Goal: Information Seeking & Learning: Learn about a topic

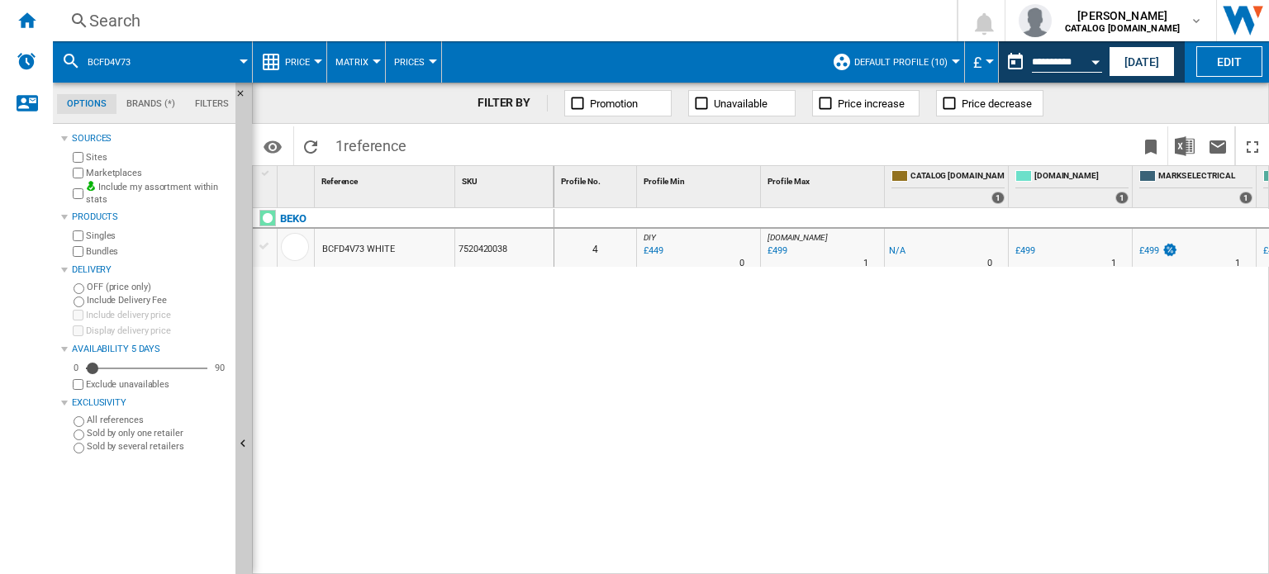
click at [195, 20] on div "Search" at bounding box center [501, 20] width 825 height 23
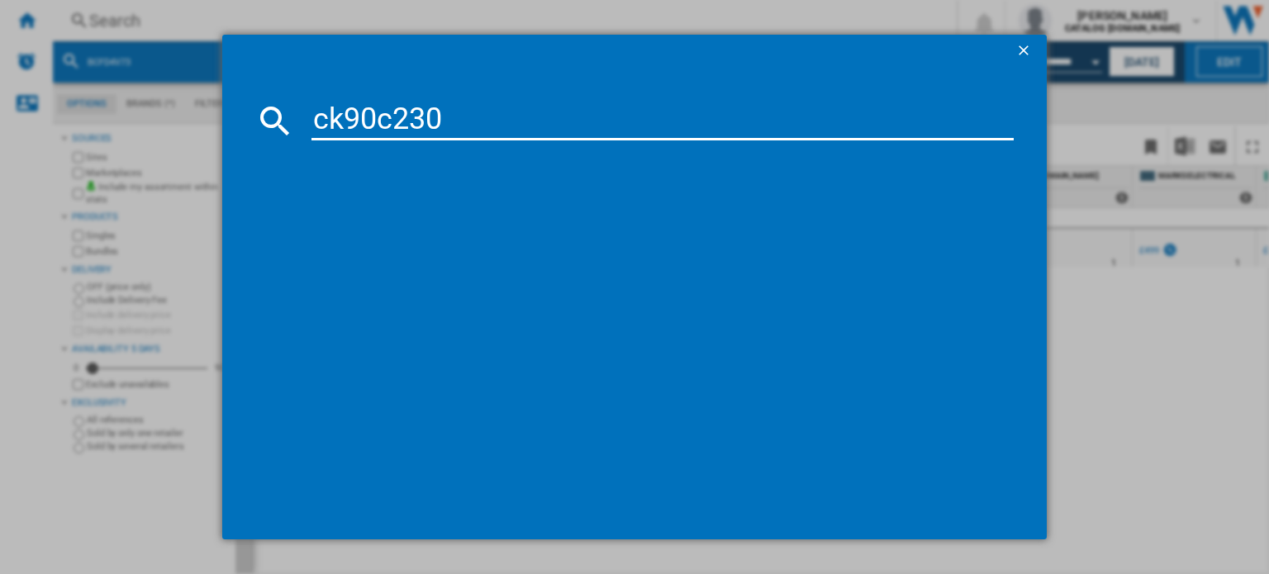
type input "ck90c230t"
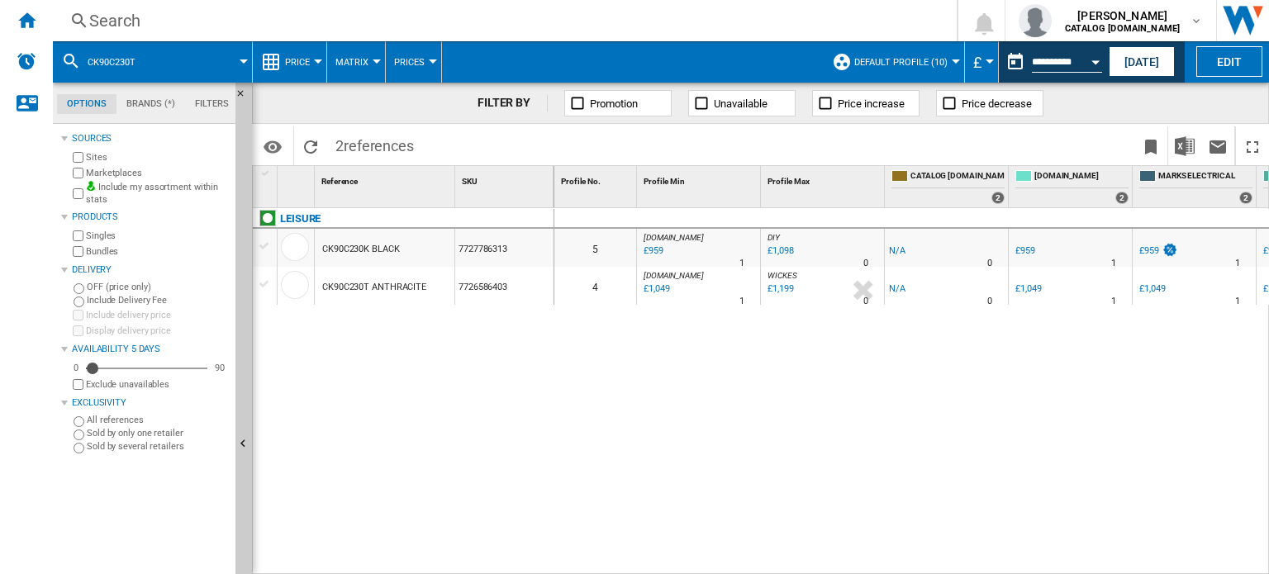
click at [1126, 65] on button "[DATE]" at bounding box center [1142, 61] width 66 height 31
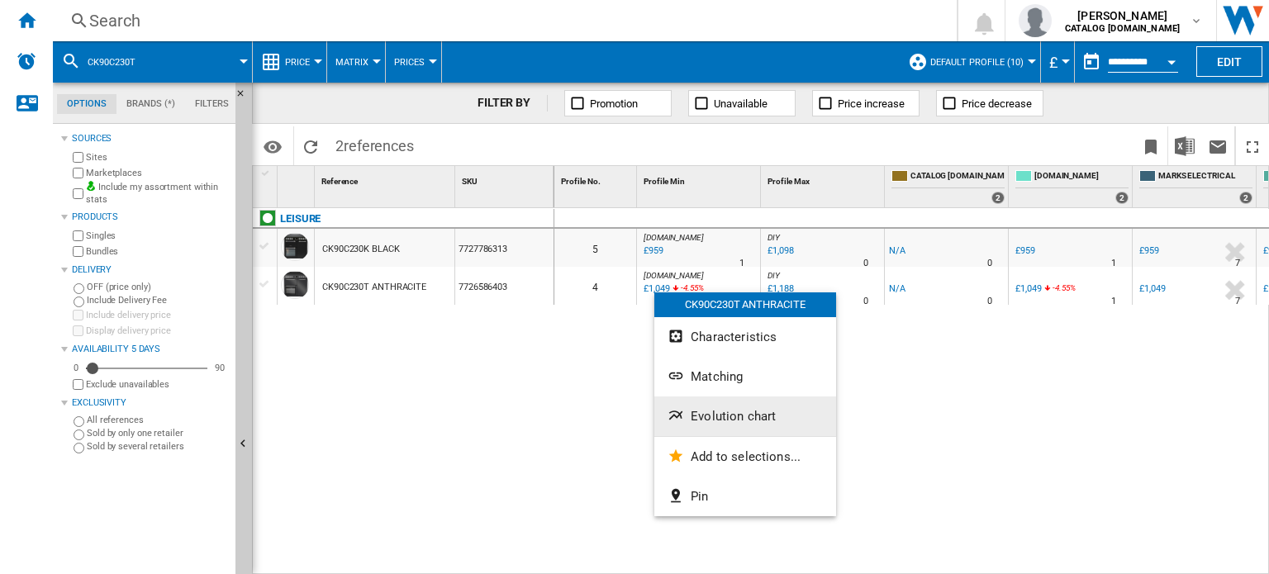
click at [764, 430] on button "Evolution chart" at bounding box center [745, 417] width 182 height 40
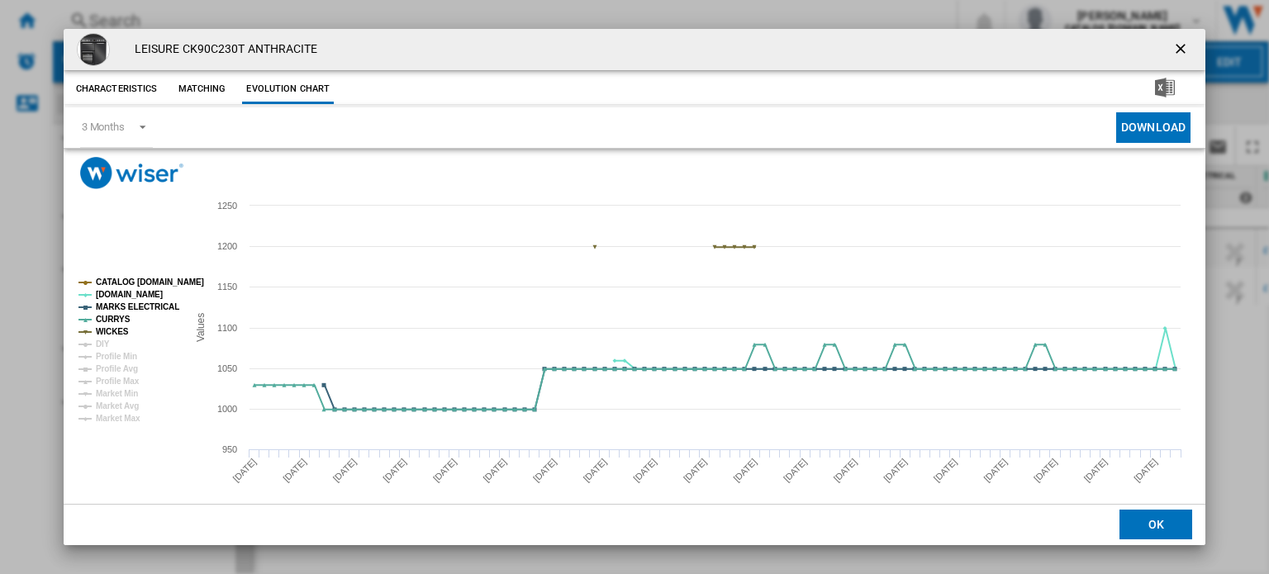
click at [125, 283] on tspan "CATALOG [DOMAIN_NAME]" at bounding box center [150, 282] width 108 height 9
click at [137, 113] on md-select-value "3 Months" at bounding box center [116, 127] width 73 height 40
click at [137, 161] on md-option "6 Months" at bounding box center [124, 168] width 112 height 40
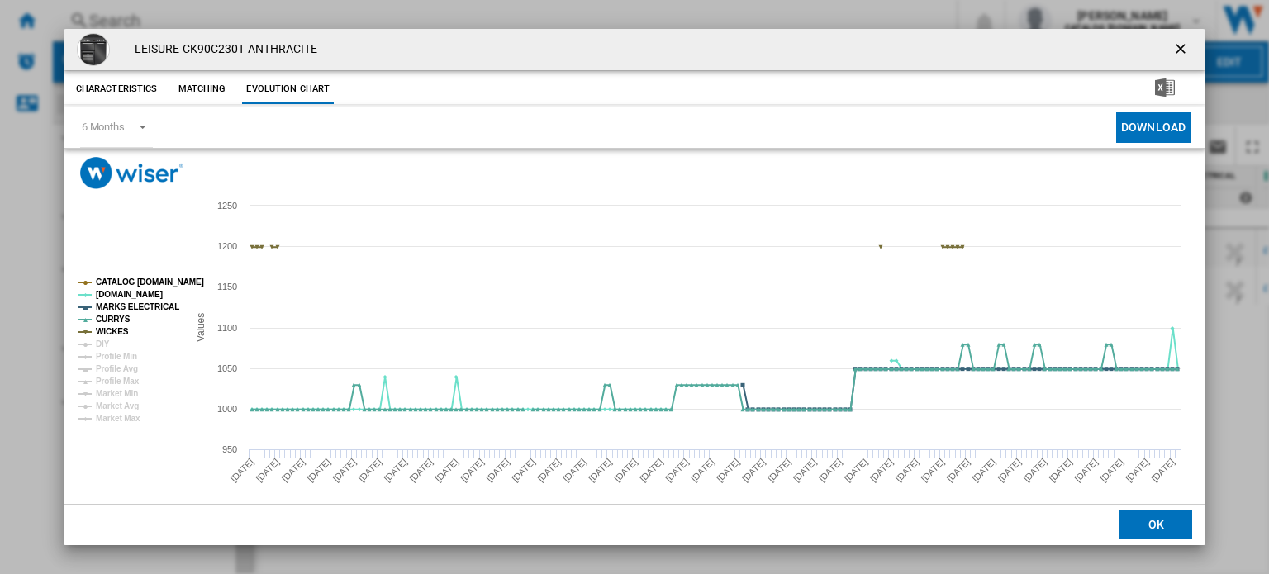
click at [1173, 50] on ng-md-icon "getI18NText('BUTTONS.CLOSE_DIALOG')" at bounding box center [1183, 50] width 20 height 20
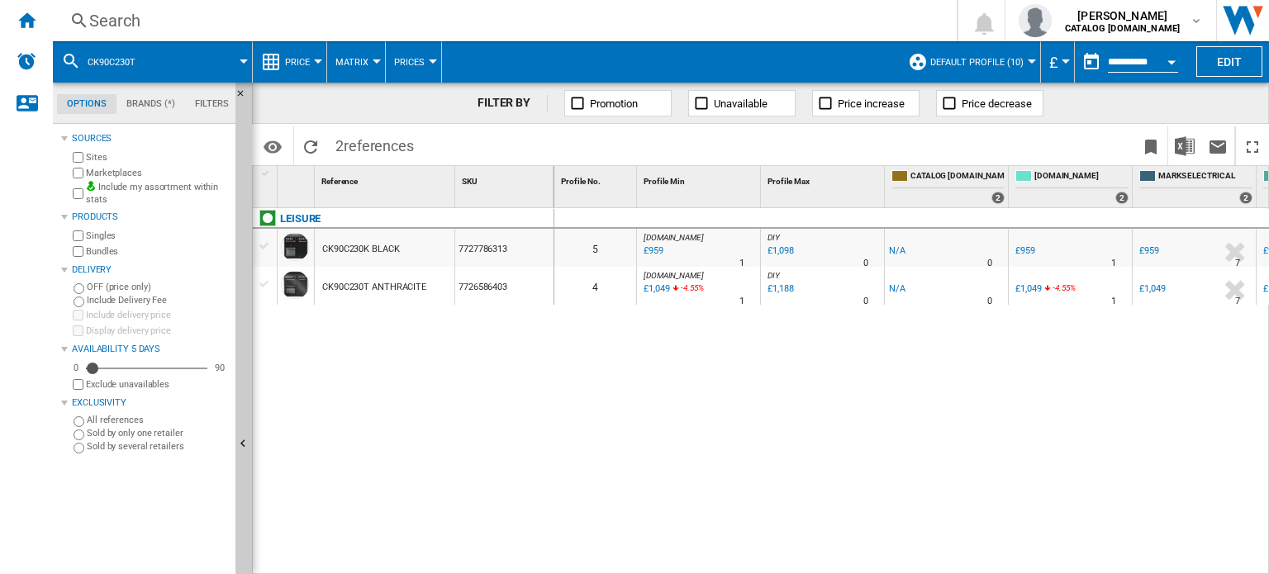
click at [268, 25] on div "Search" at bounding box center [501, 20] width 825 height 23
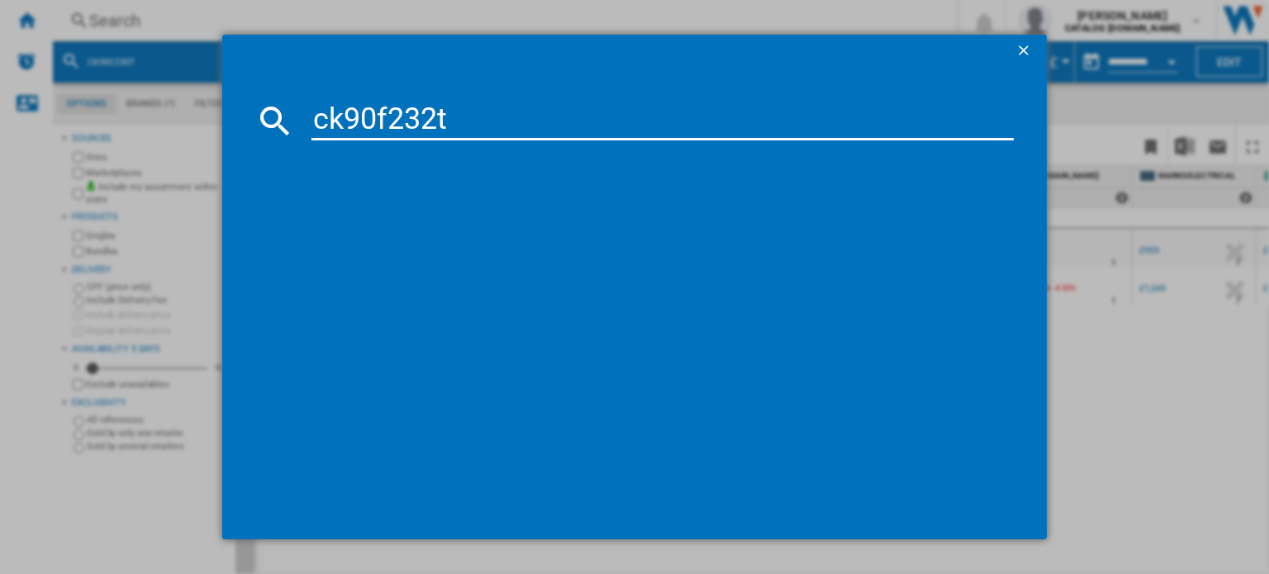
type input "ck90f232t"
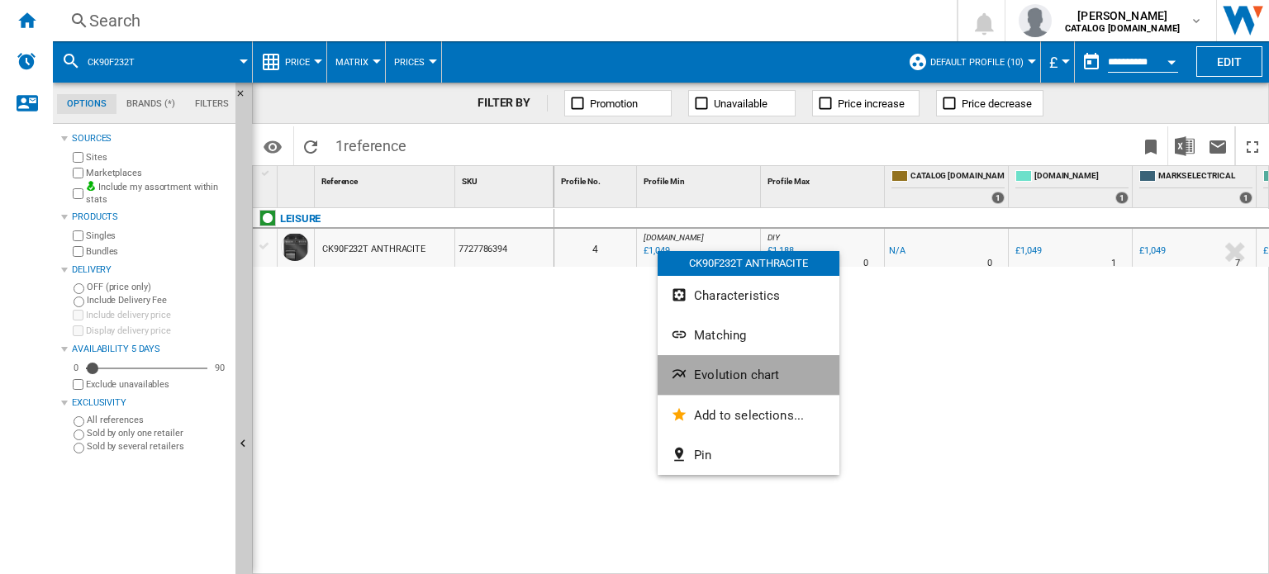
click at [715, 376] on span "Evolution chart" at bounding box center [736, 375] width 85 height 15
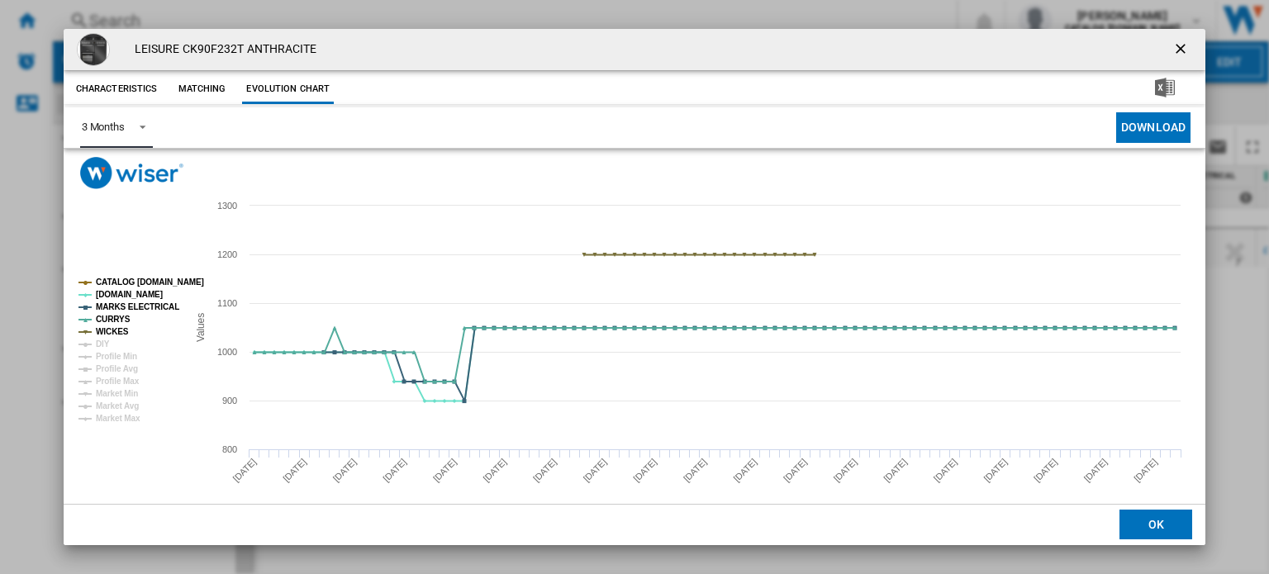
click at [139, 126] on span "Product popup" at bounding box center [138, 125] width 20 height 15
click at [132, 168] on md-option "6 Months" at bounding box center [124, 168] width 112 height 40
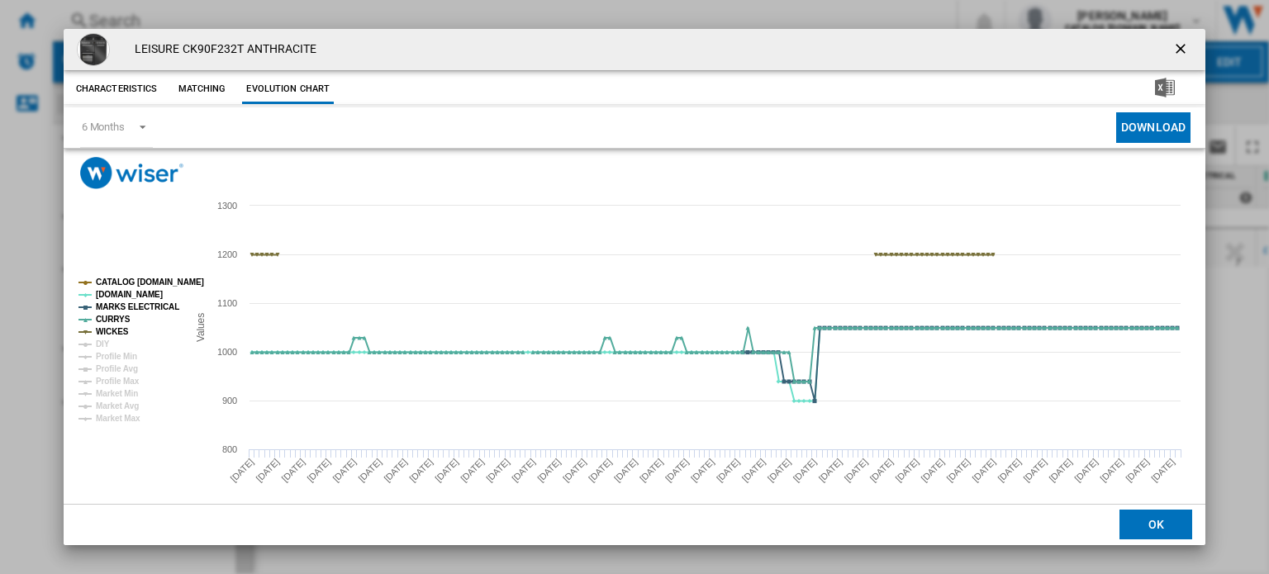
drag, startPoint x: 1177, startPoint y: 45, endPoint x: 1155, endPoint y: 56, distance: 24.0
click at [1177, 45] on ng-md-icon "getI18NText('BUTTONS.CLOSE_DIALOG')" at bounding box center [1183, 50] width 20 height 20
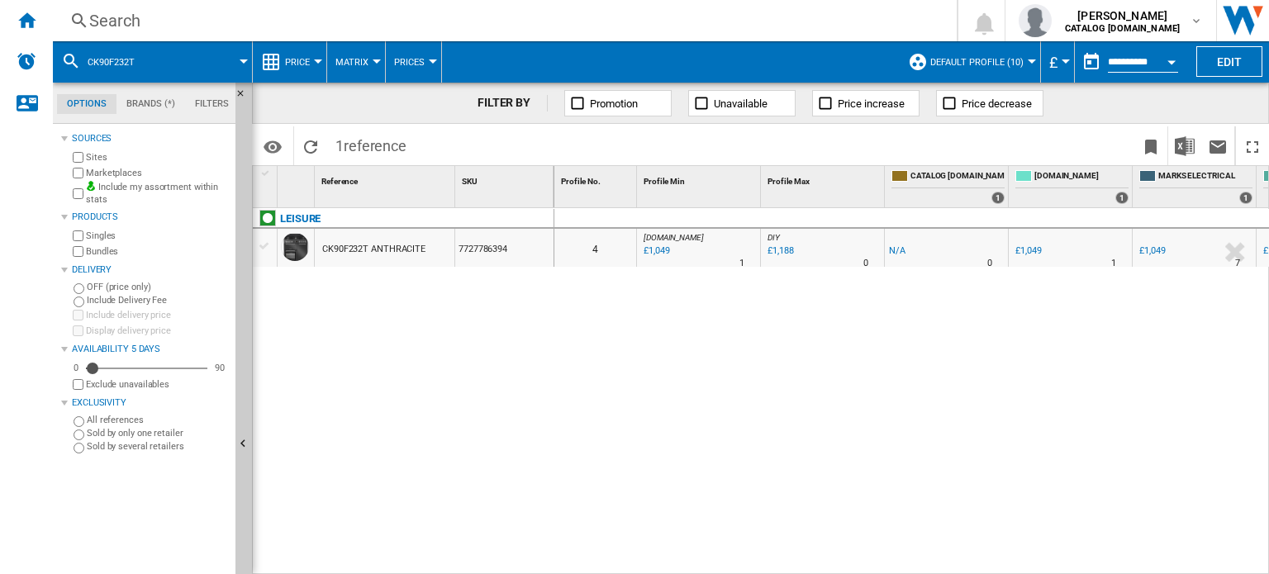
click at [182, 16] on div "Search" at bounding box center [501, 20] width 825 height 23
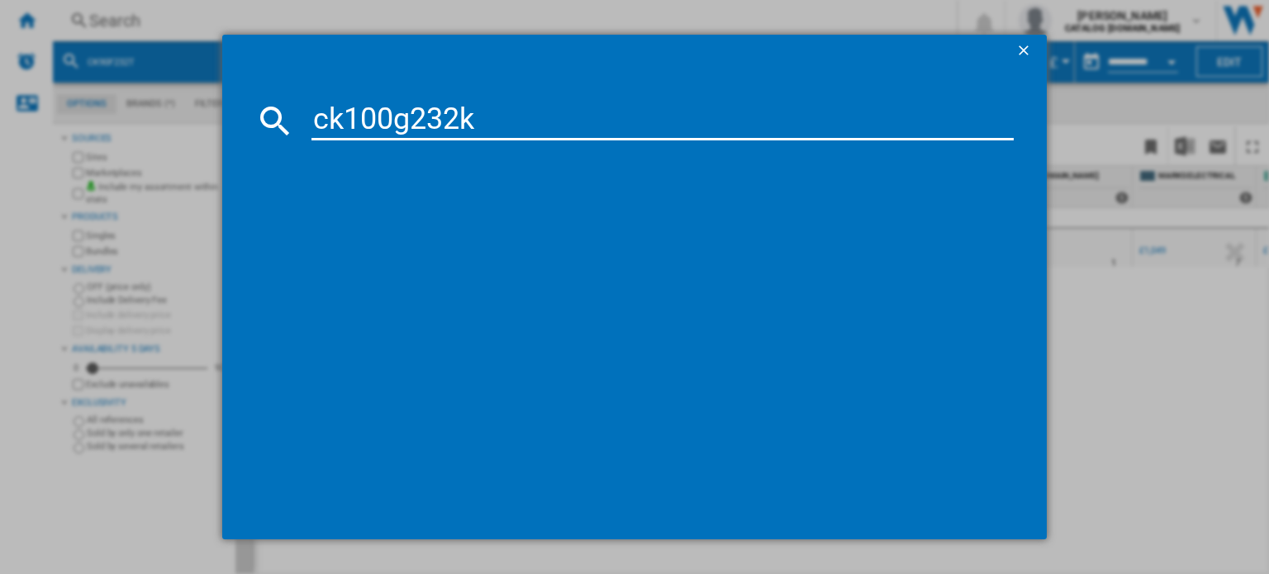
type input "ck100g232k"
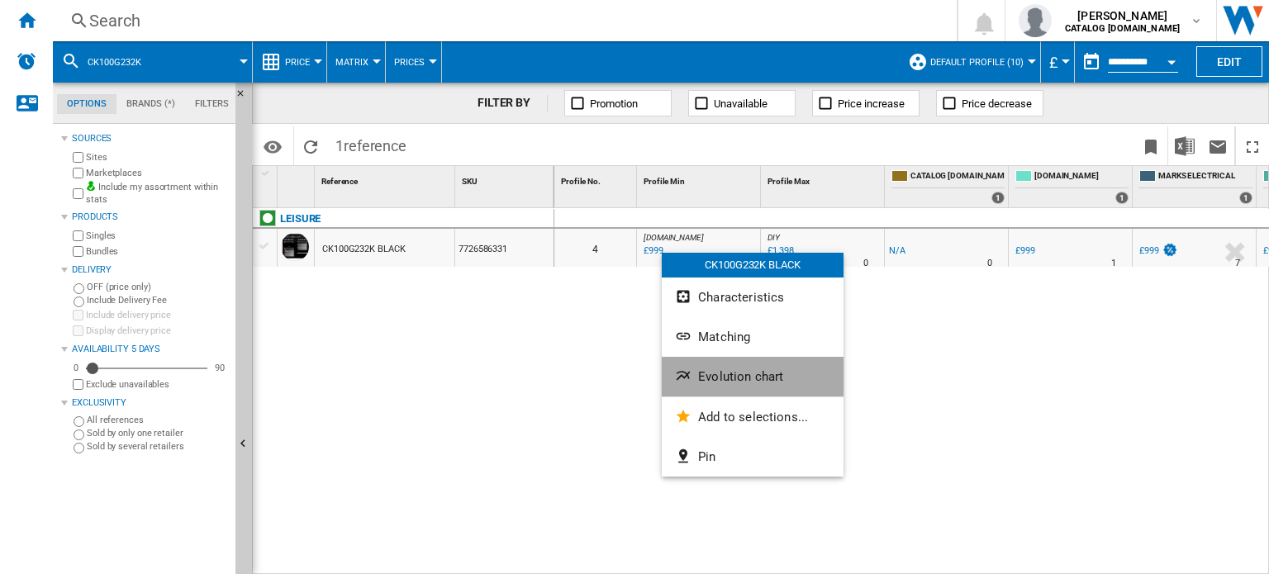
click at [725, 368] on button "Evolution chart" at bounding box center [753, 377] width 182 height 40
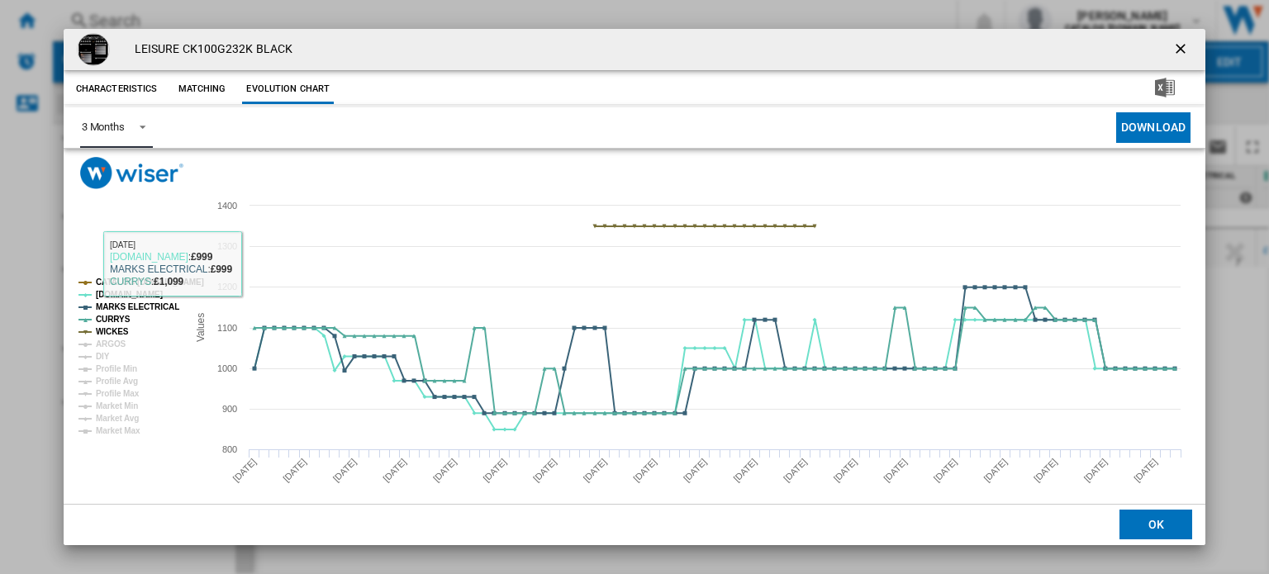
click at [129, 117] on md-select-value "3 Months" at bounding box center [116, 127] width 73 height 40
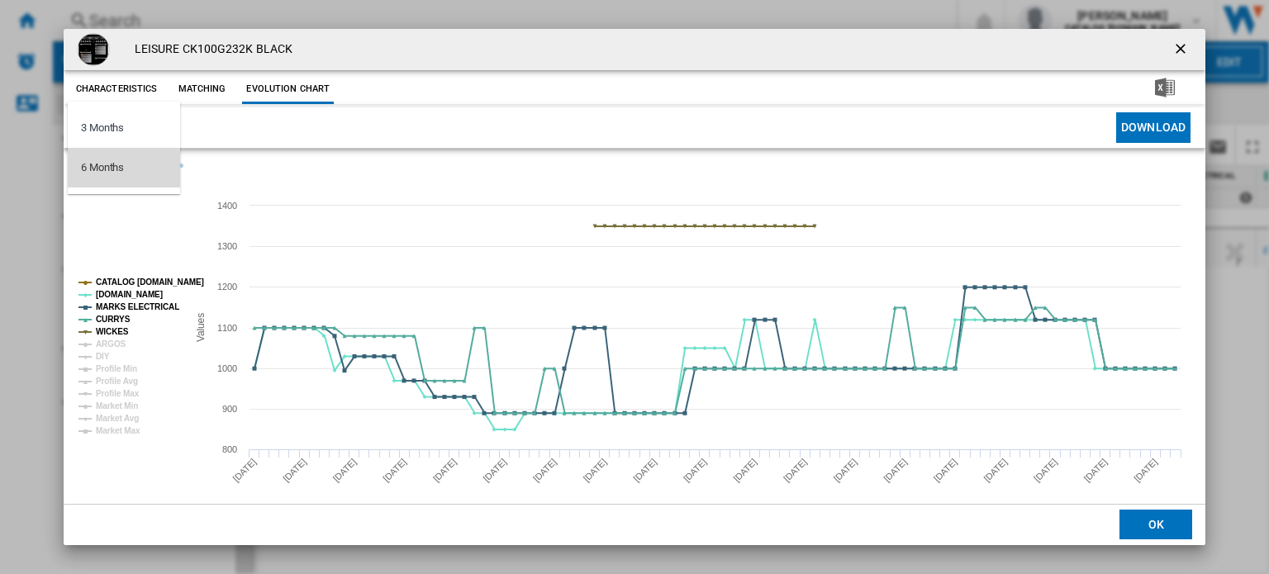
click at [138, 163] on md-option "6 Months" at bounding box center [124, 168] width 112 height 40
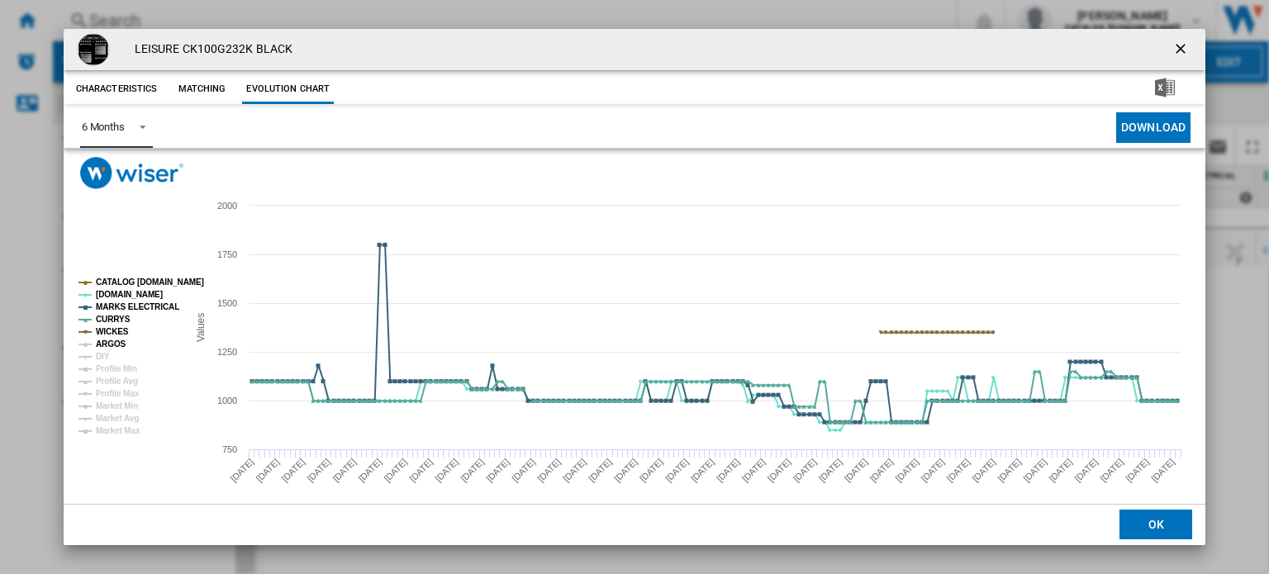
click at [118, 343] on tspan "ARGOS" at bounding box center [111, 344] width 31 height 9
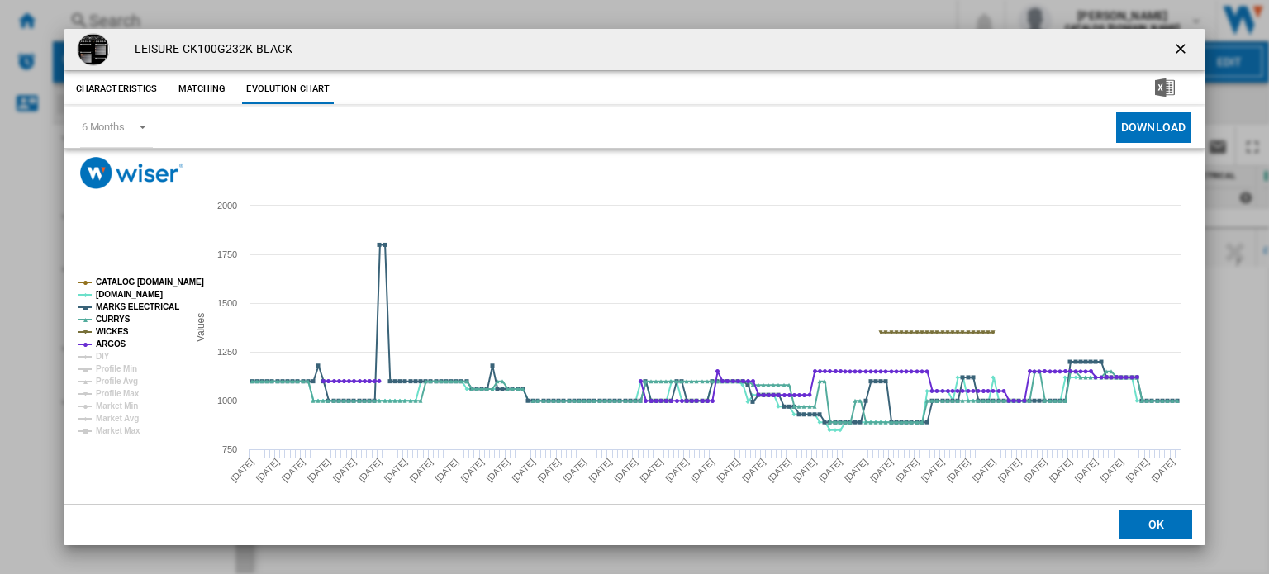
click at [1166, 50] on button "Product popup" at bounding box center [1182, 49] width 33 height 33
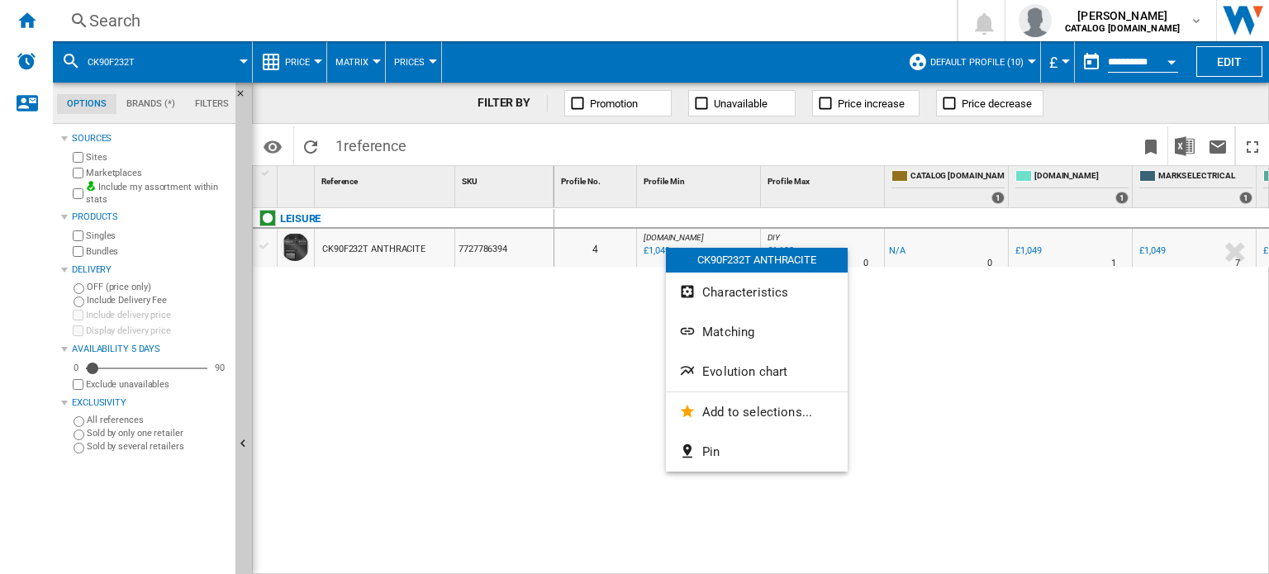
click at [1154, 57] on div at bounding box center [634, 287] width 1269 height 574
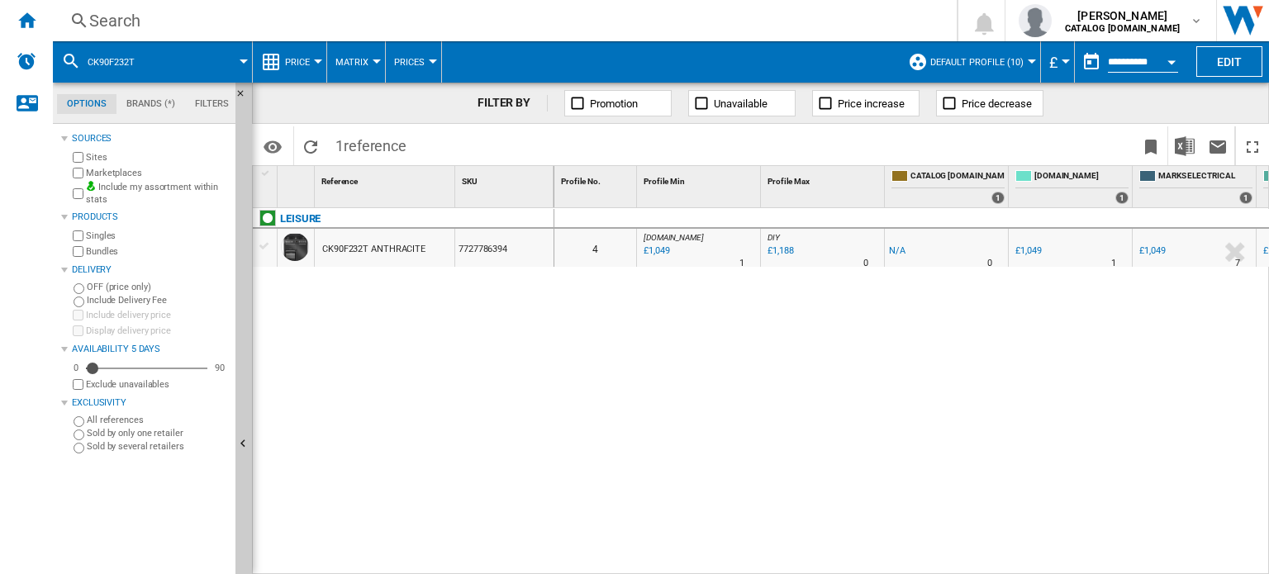
click at [1171, 60] on div "Open calendar" at bounding box center [1172, 62] width 8 height 4
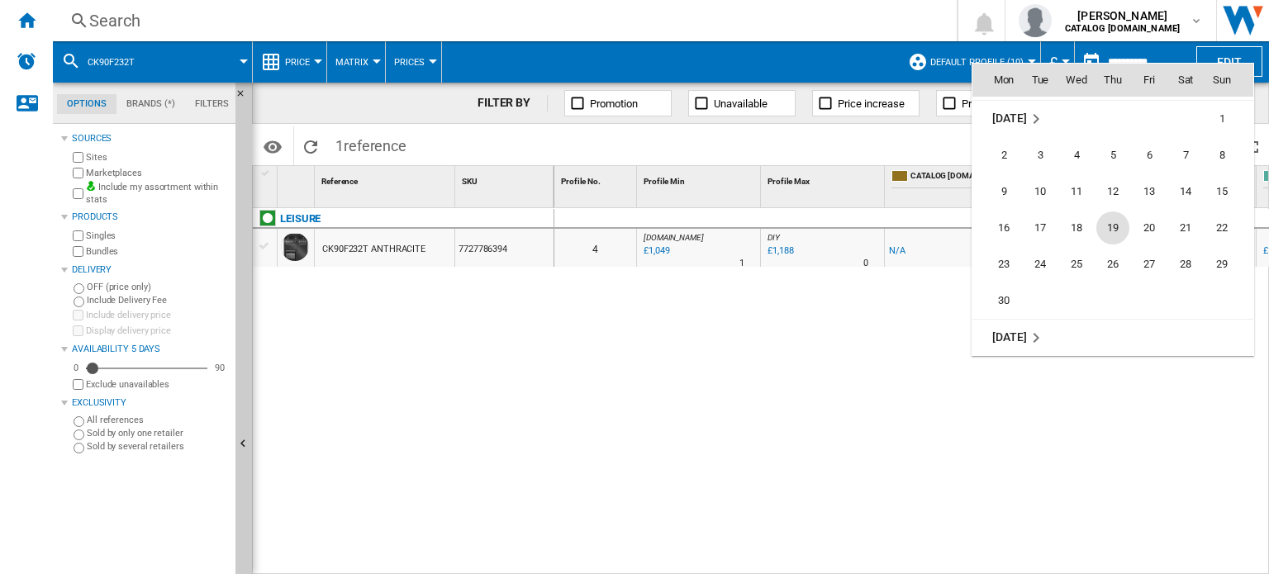
scroll to position [7470, 0]
click at [995, 270] on span "30" at bounding box center [1003, 272] width 33 height 33
type input "**********"
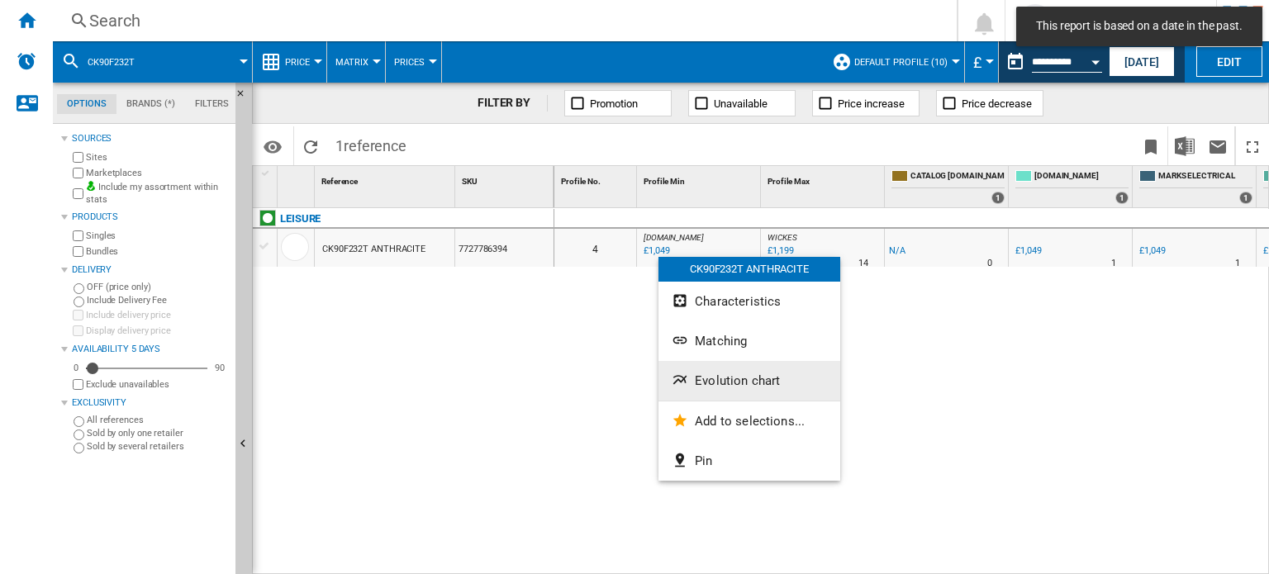
click at [723, 388] on button "Evolution chart" at bounding box center [750, 381] width 182 height 40
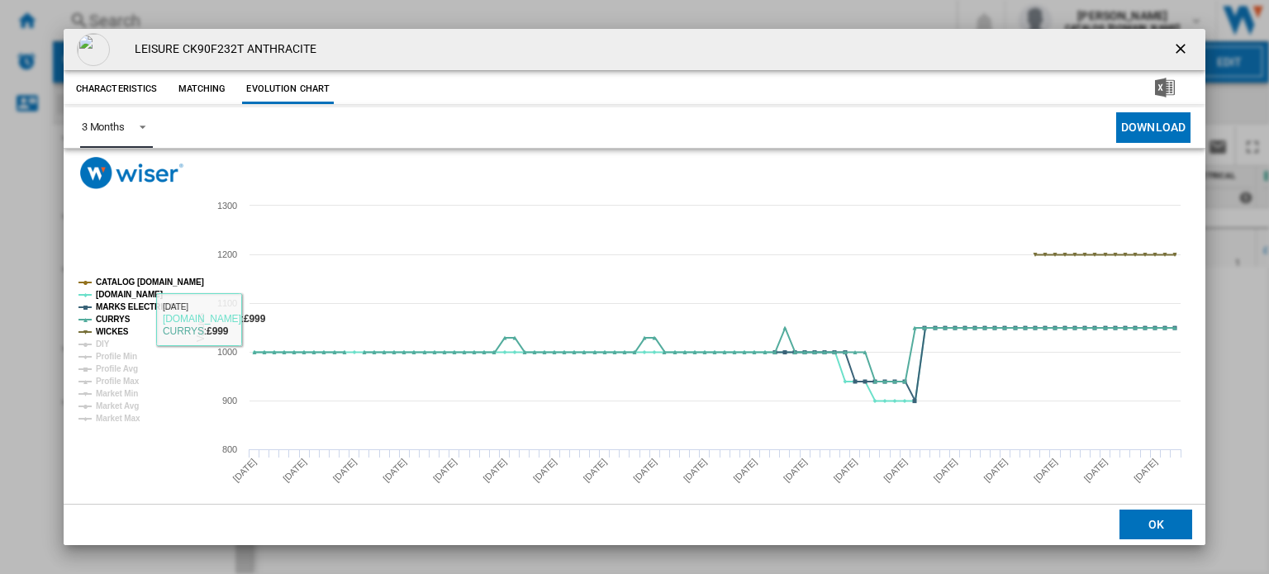
click at [130, 125] on span "Product popup" at bounding box center [138, 125] width 20 height 15
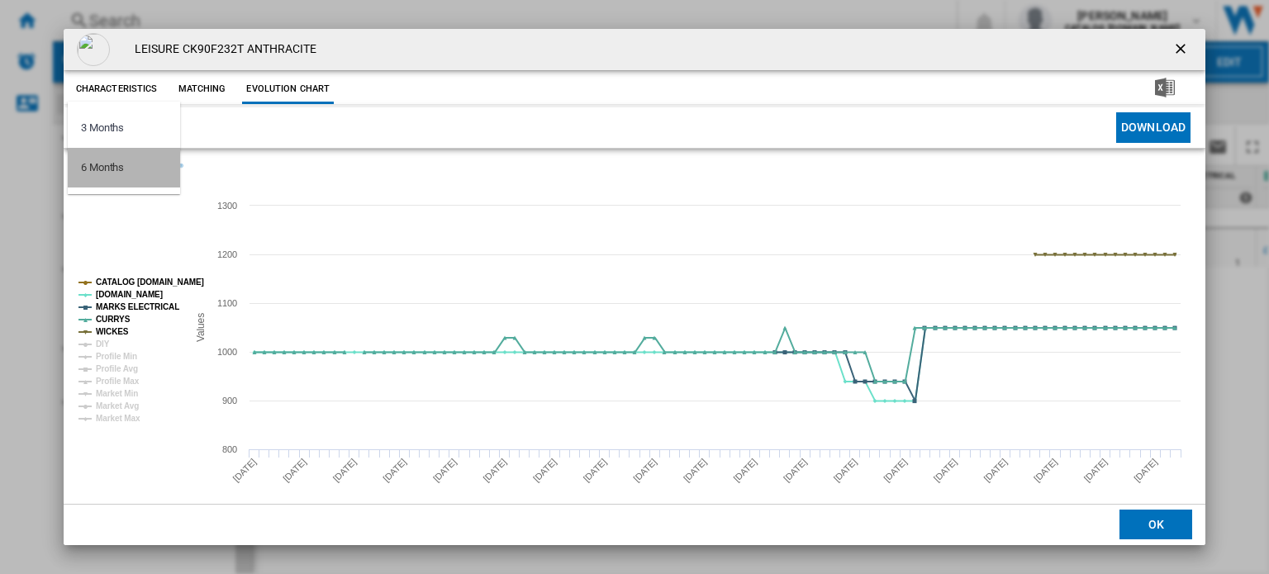
click at [136, 168] on md-option "6 Months" at bounding box center [124, 168] width 112 height 40
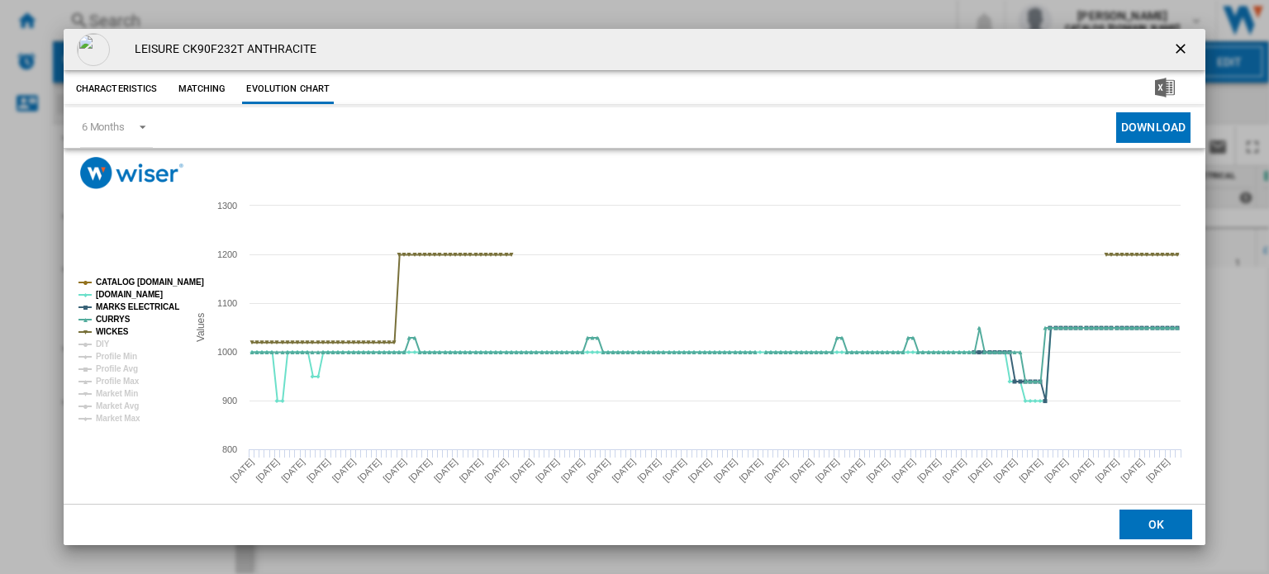
click at [1177, 50] on ng-md-icon "getI18NText('BUTTONS.CLOSE_DIALOG')" at bounding box center [1183, 50] width 20 height 20
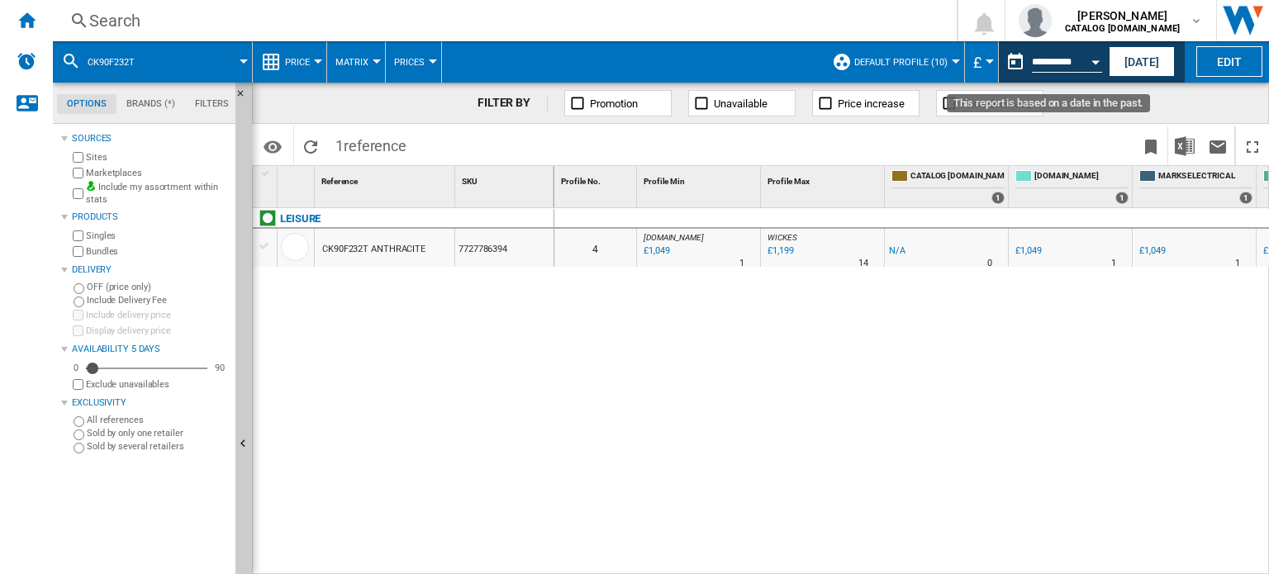
click at [1092, 65] on button "Open calendar" at bounding box center [1096, 60] width 30 height 30
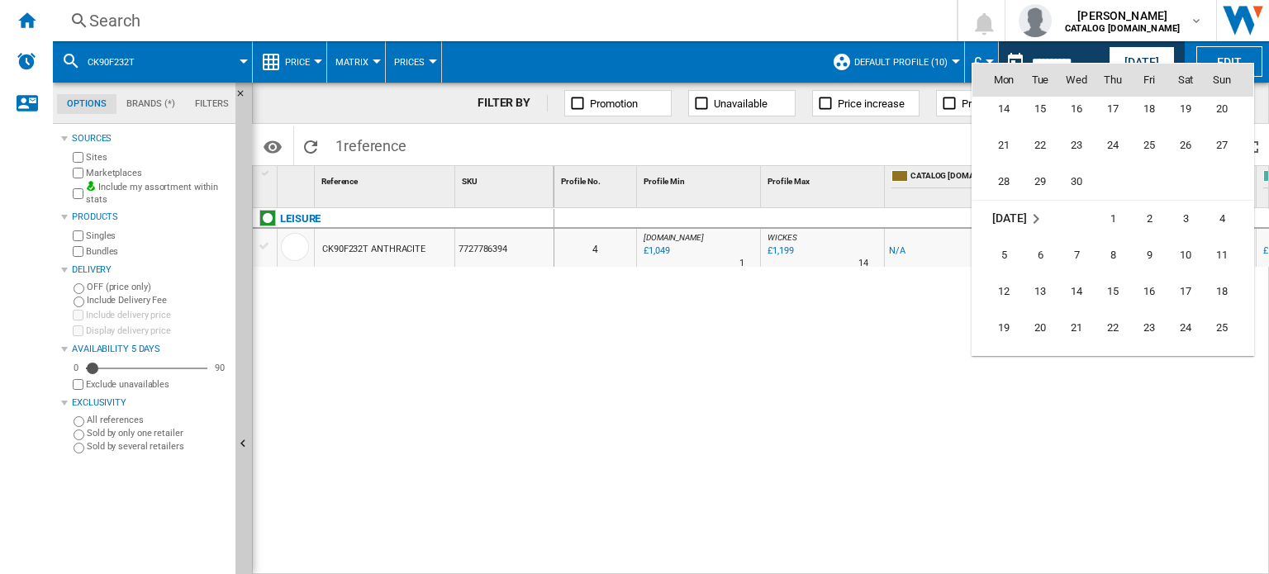
scroll to position [7115, 0]
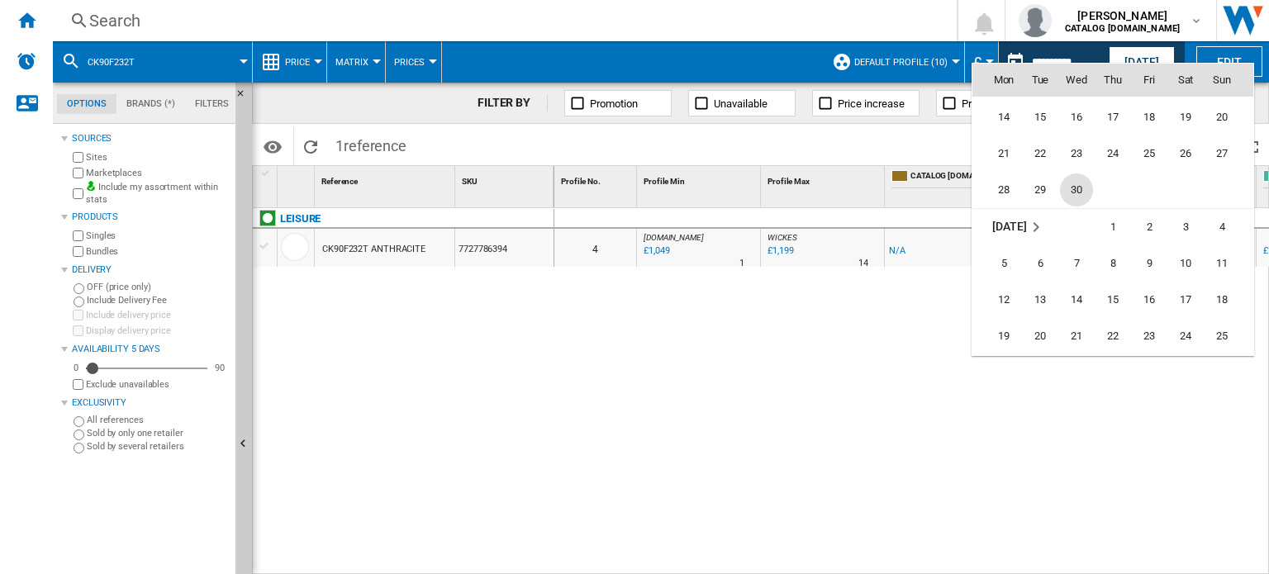
click at [1082, 190] on span "30" at bounding box center [1076, 190] width 33 height 33
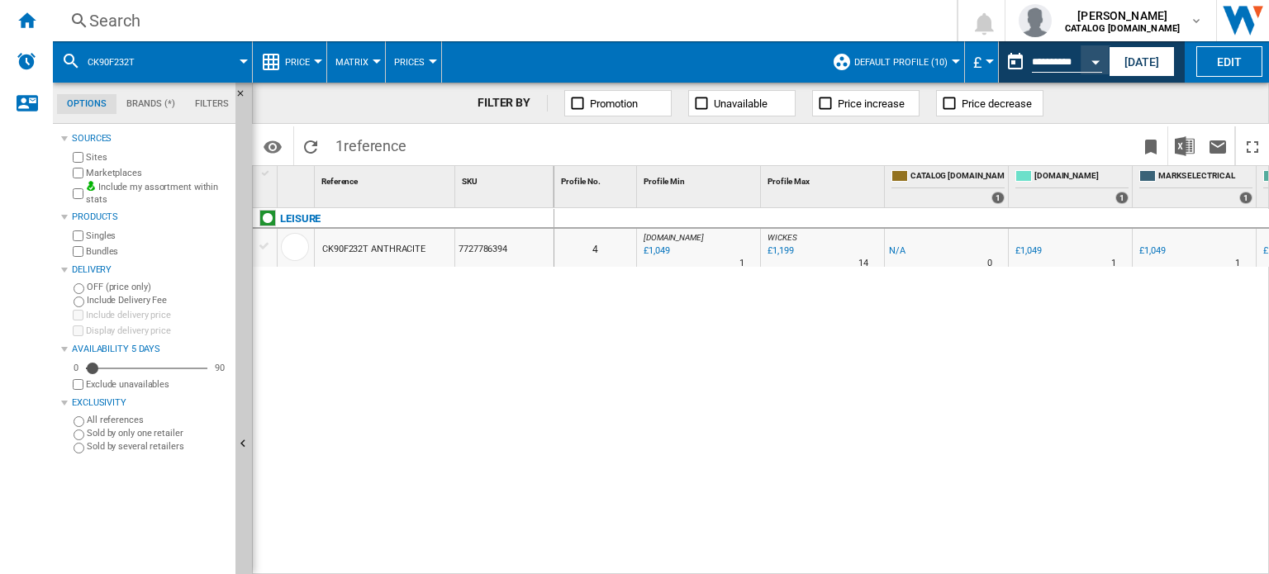
type input "**********"
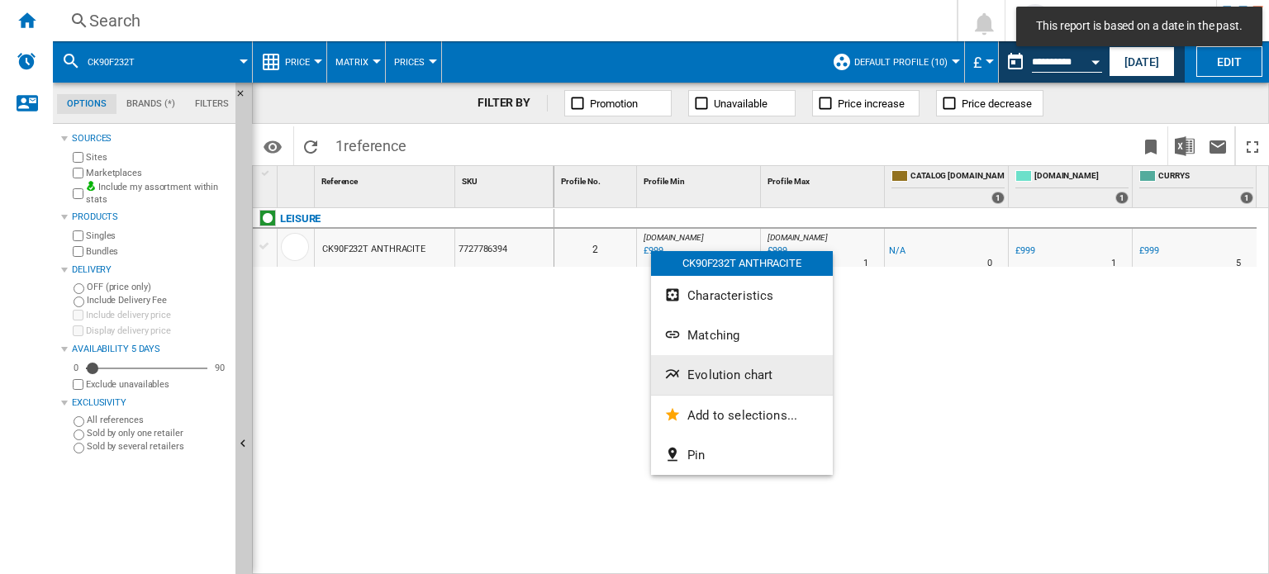
click at [694, 369] on span "Evolution chart" at bounding box center [730, 375] width 85 height 15
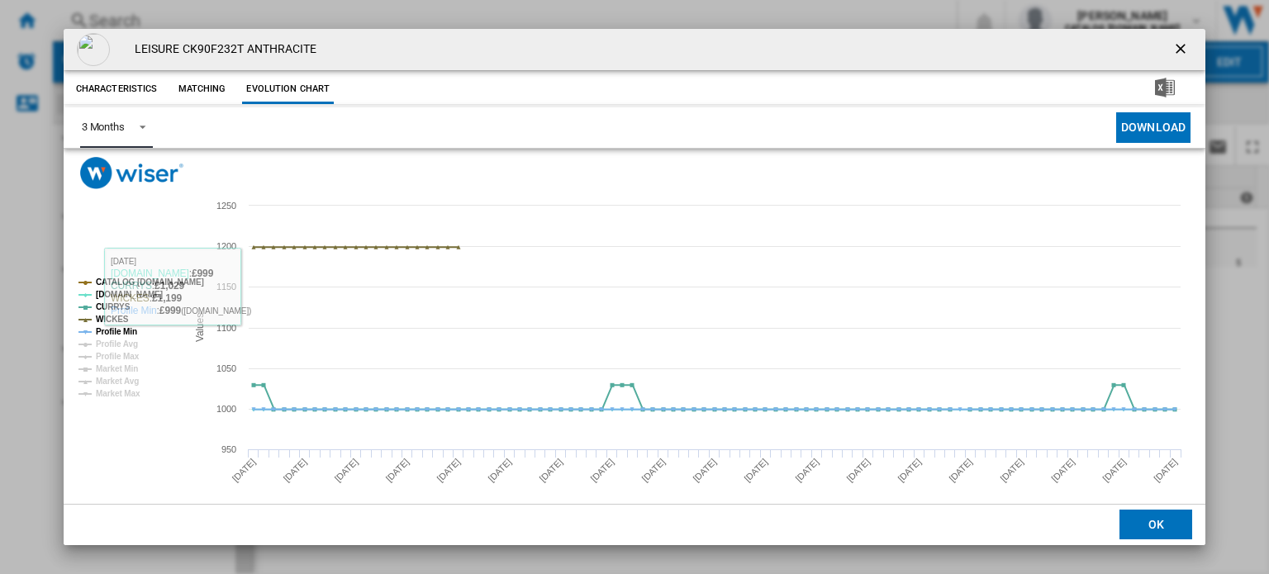
click at [139, 126] on span "Product popup" at bounding box center [138, 125] width 20 height 15
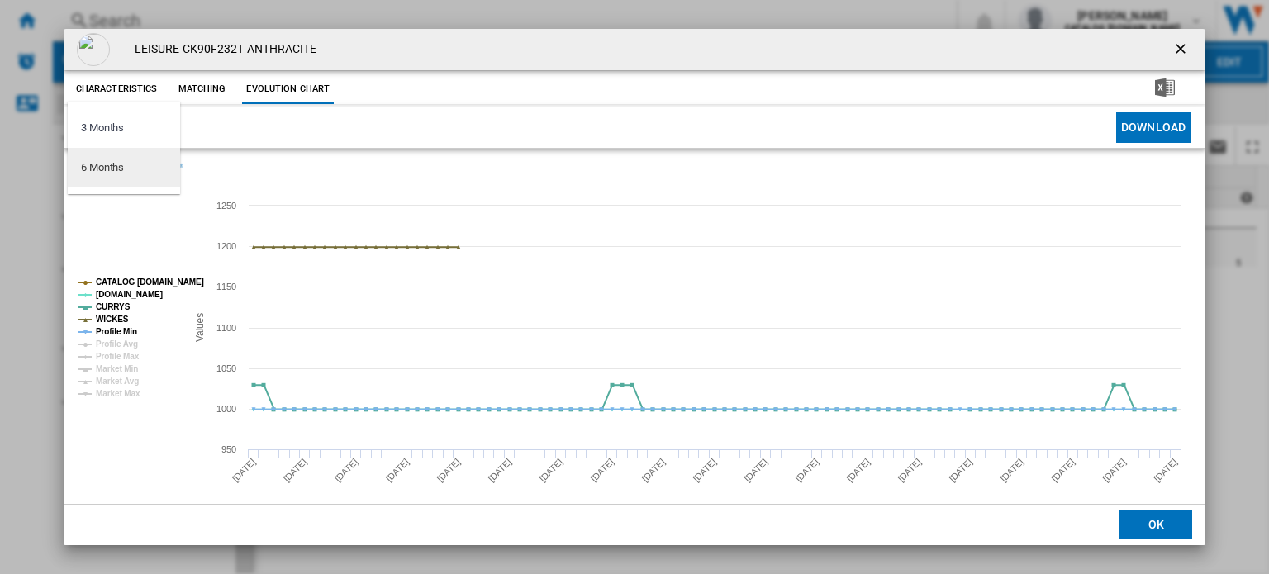
click at [130, 168] on md-option "6 Months" at bounding box center [124, 168] width 112 height 40
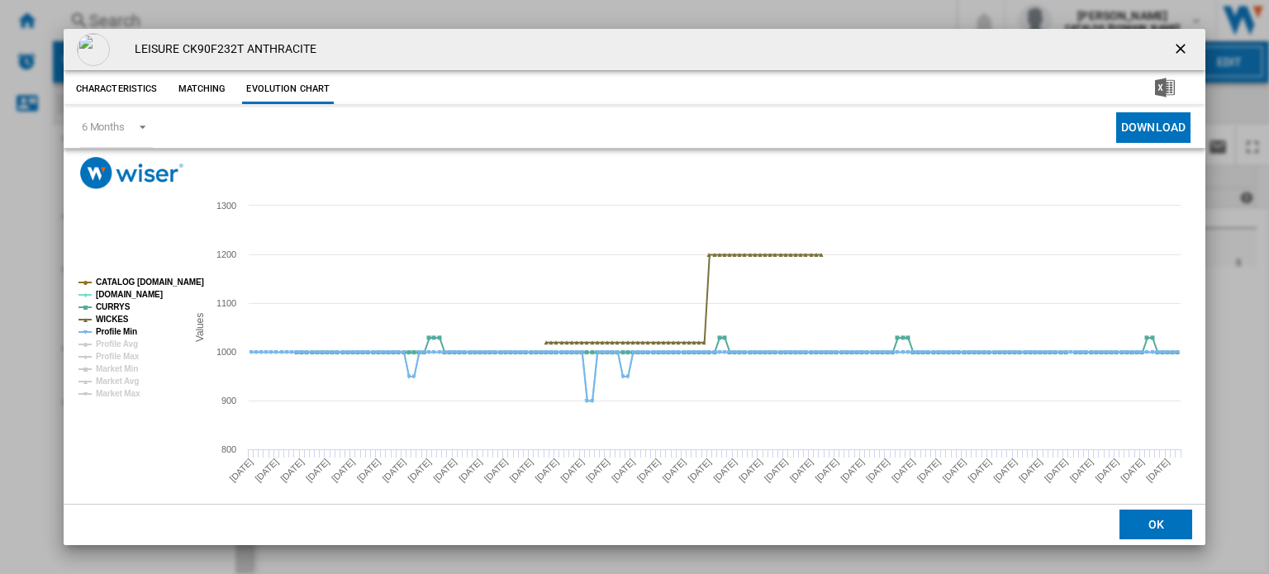
click at [1173, 46] on ng-md-icon "getI18NText('BUTTONS.CLOSE_DIALOG')" at bounding box center [1183, 50] width 20 height 20
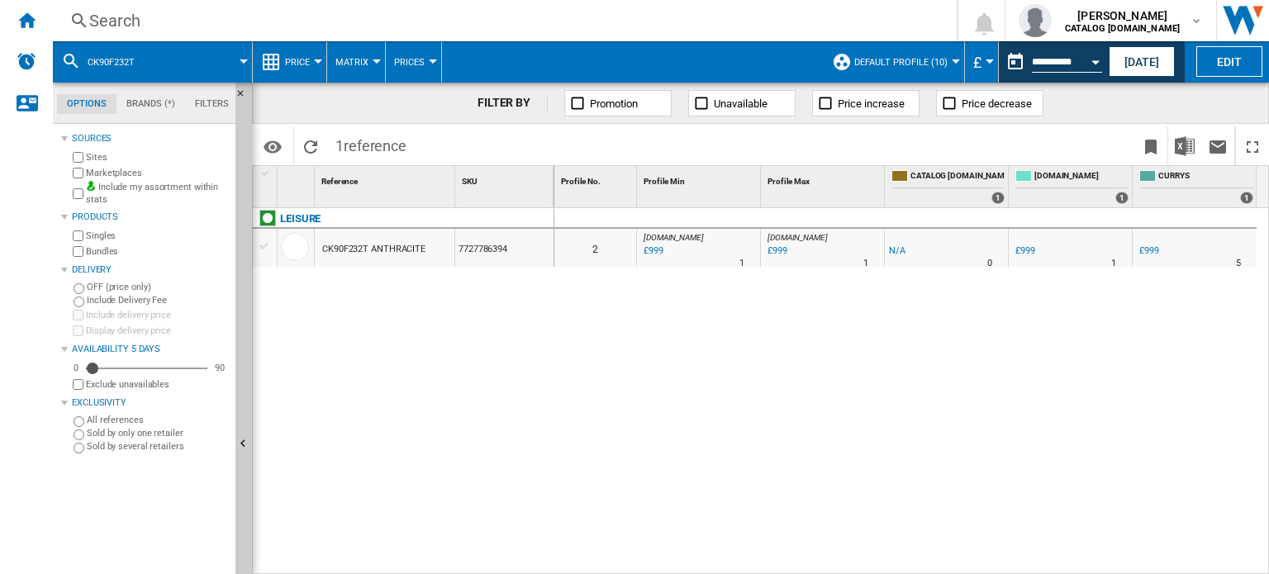
drag, startPoint x: 101, startPoint y: 301, endPoint x: 159, endPoint y: 294, distance: 58.2
click at [101, 301] on label "Include Delivery Fee" at bounding box center [158, 300] width 142 height 12
click at [199, 302] on label "Include Delivery Fee" at bounding box center [158, 300] width 142 height 12
